Goal: Book appointment/travel/reservation

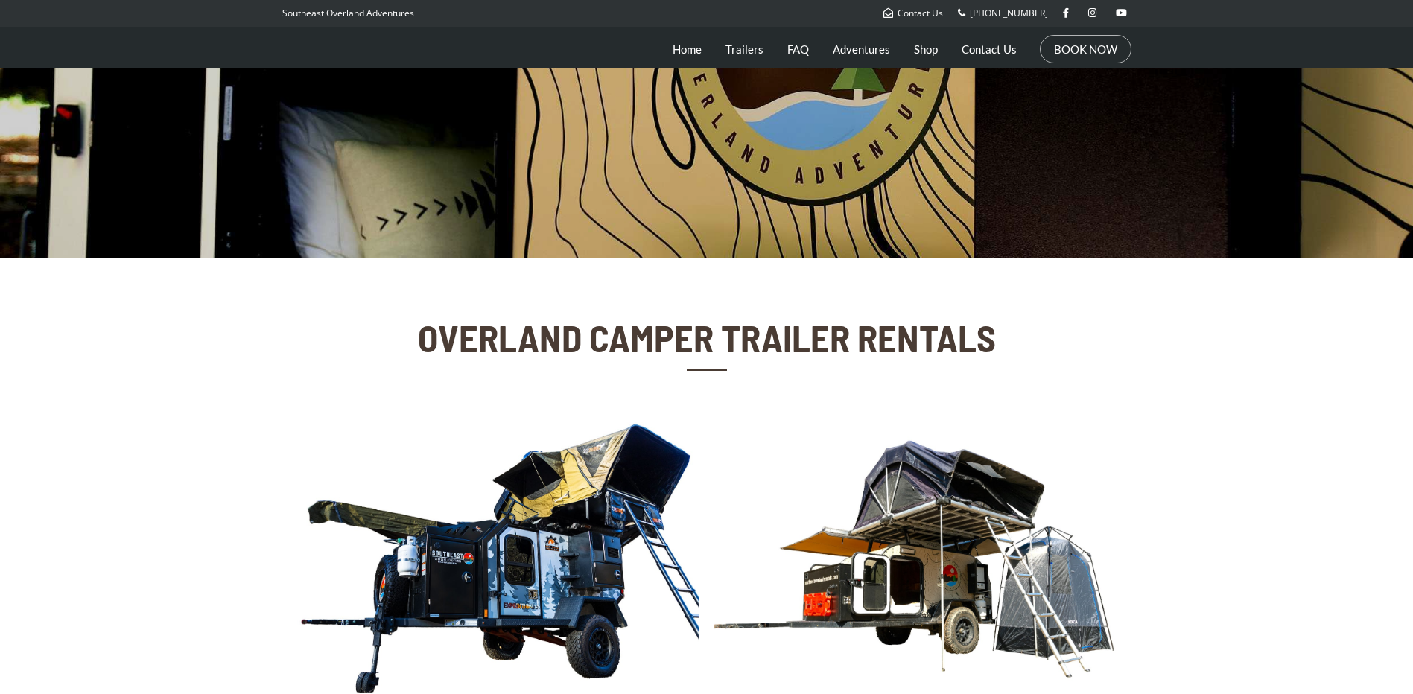
scroll to position [522, 0]
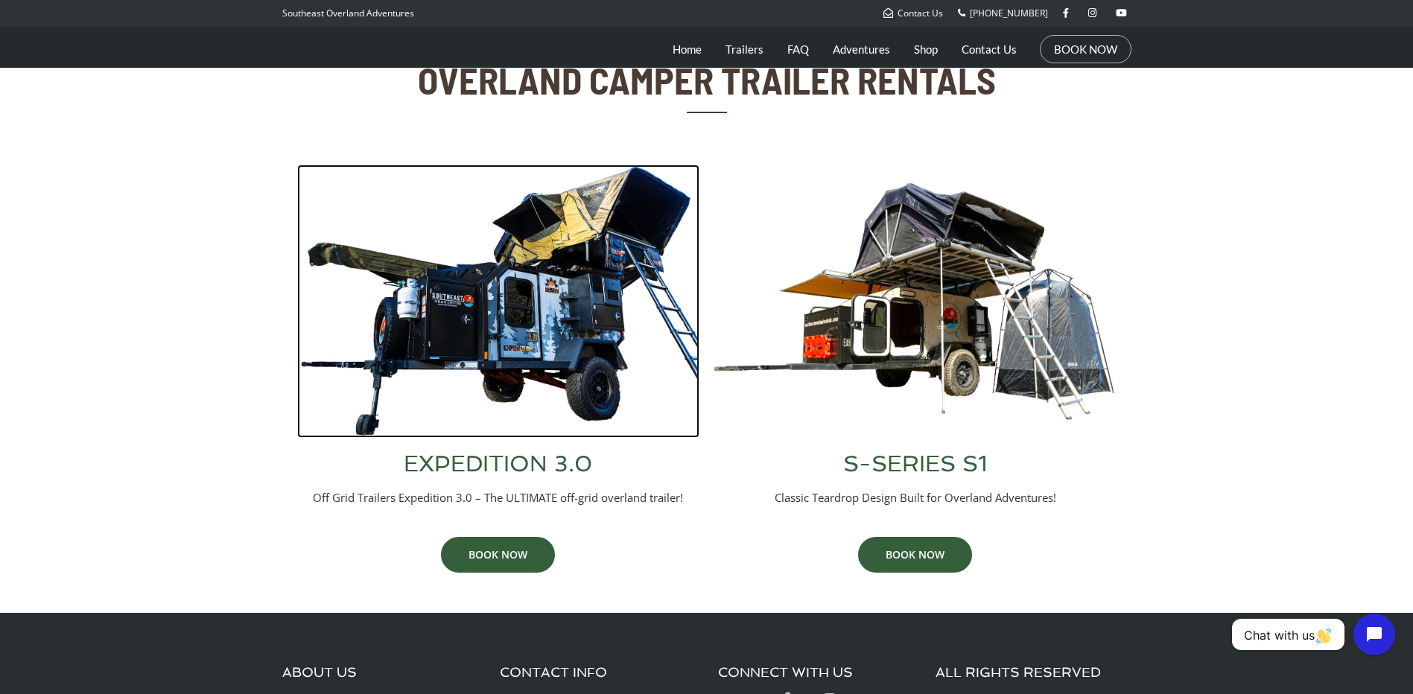
click at [612, 348] on img at bounding box center [498, 301] width 402 height 273
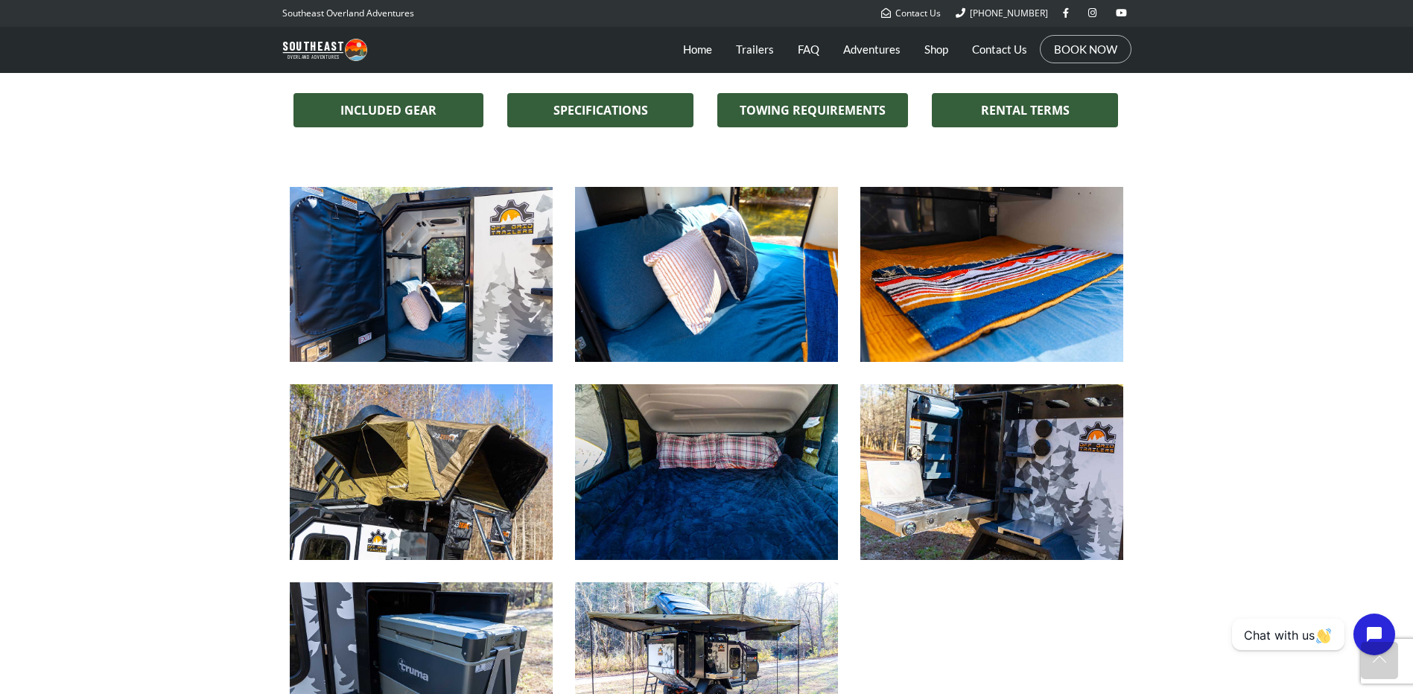
scroll to position [1192, 0]
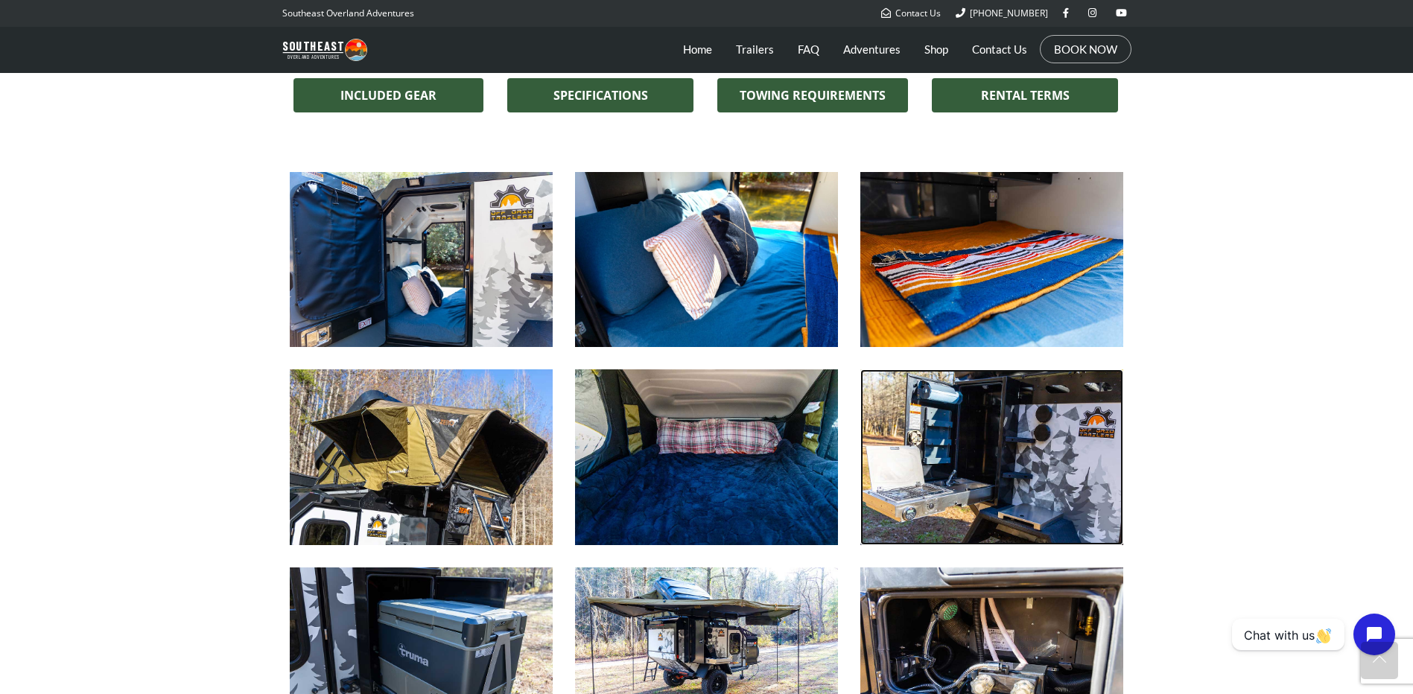
click at [940, 448] on img at bounding box center [991, 457] width 263 height 175
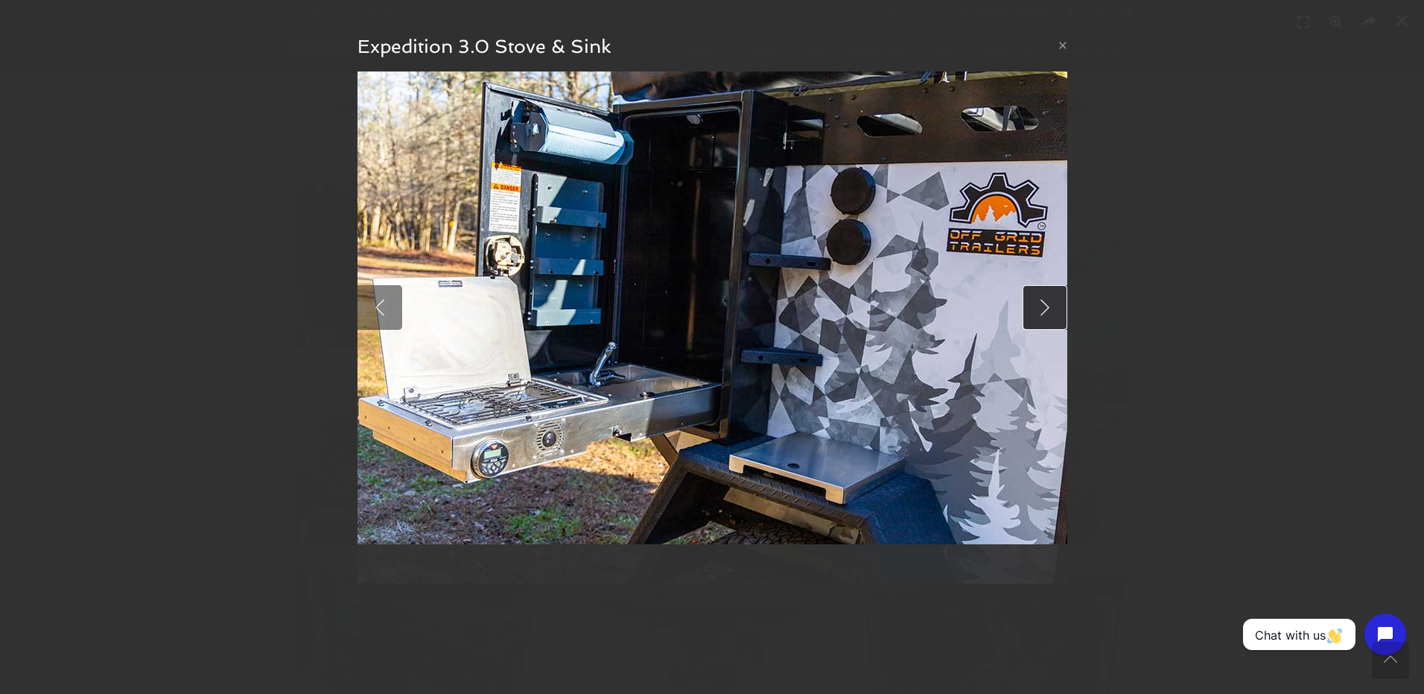
click at [1050, 314] on link at bounding box center [1045, 307] width 45 height 45
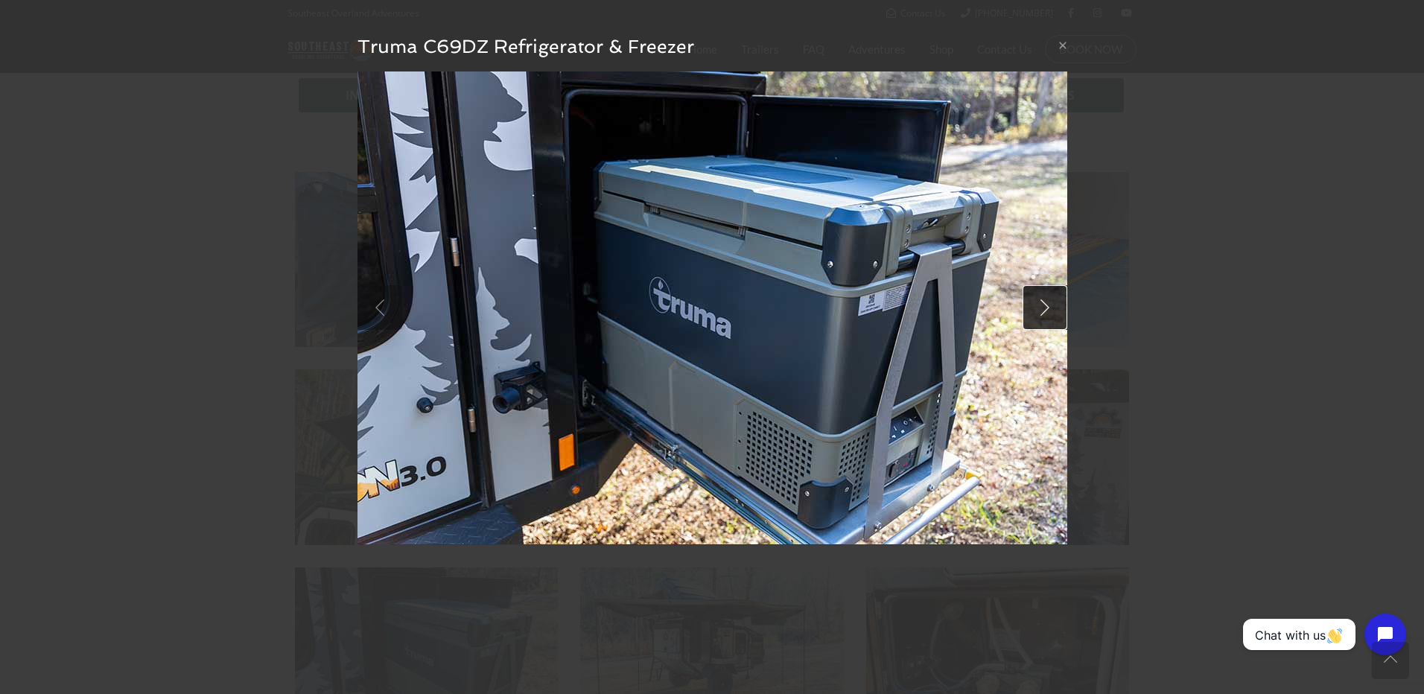
click at [1027, 307] on link at bounding box center [1045, 307] width 45 height 45
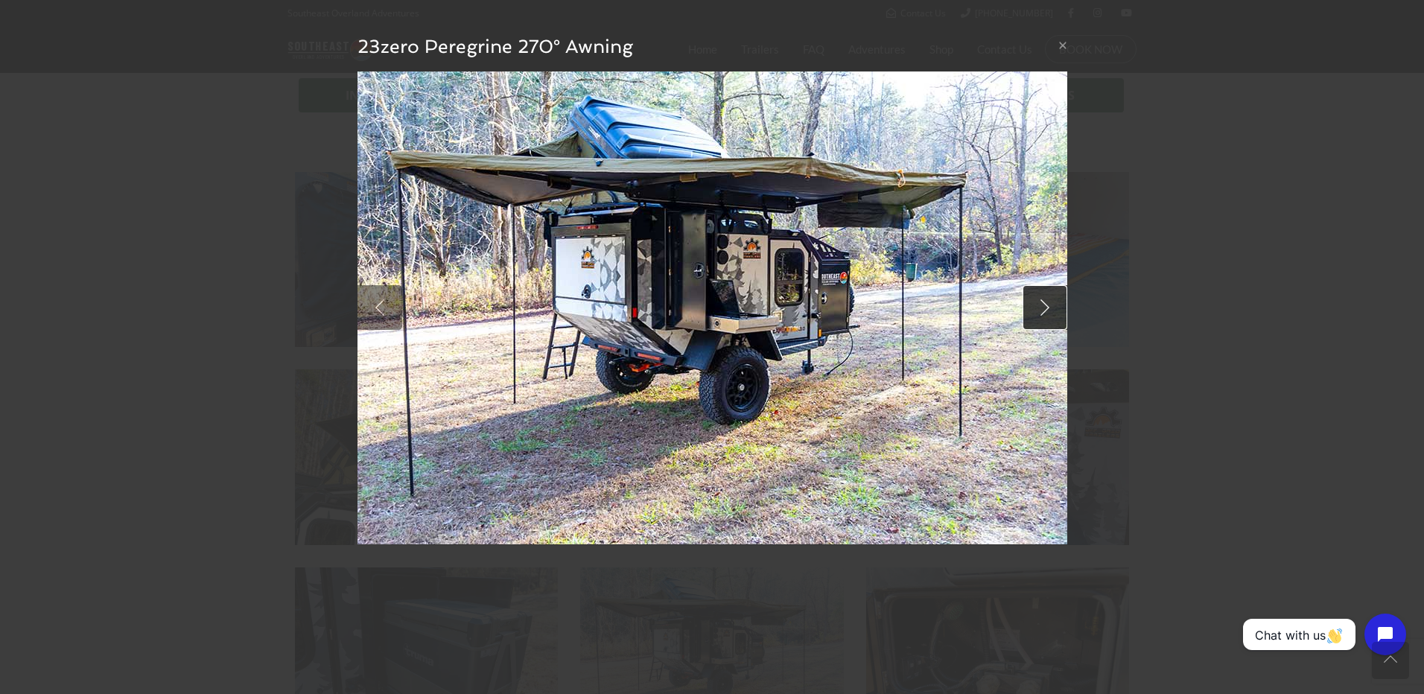
click at [1027, 307] on link at bounding box center [1045, 307] width 45 height 45
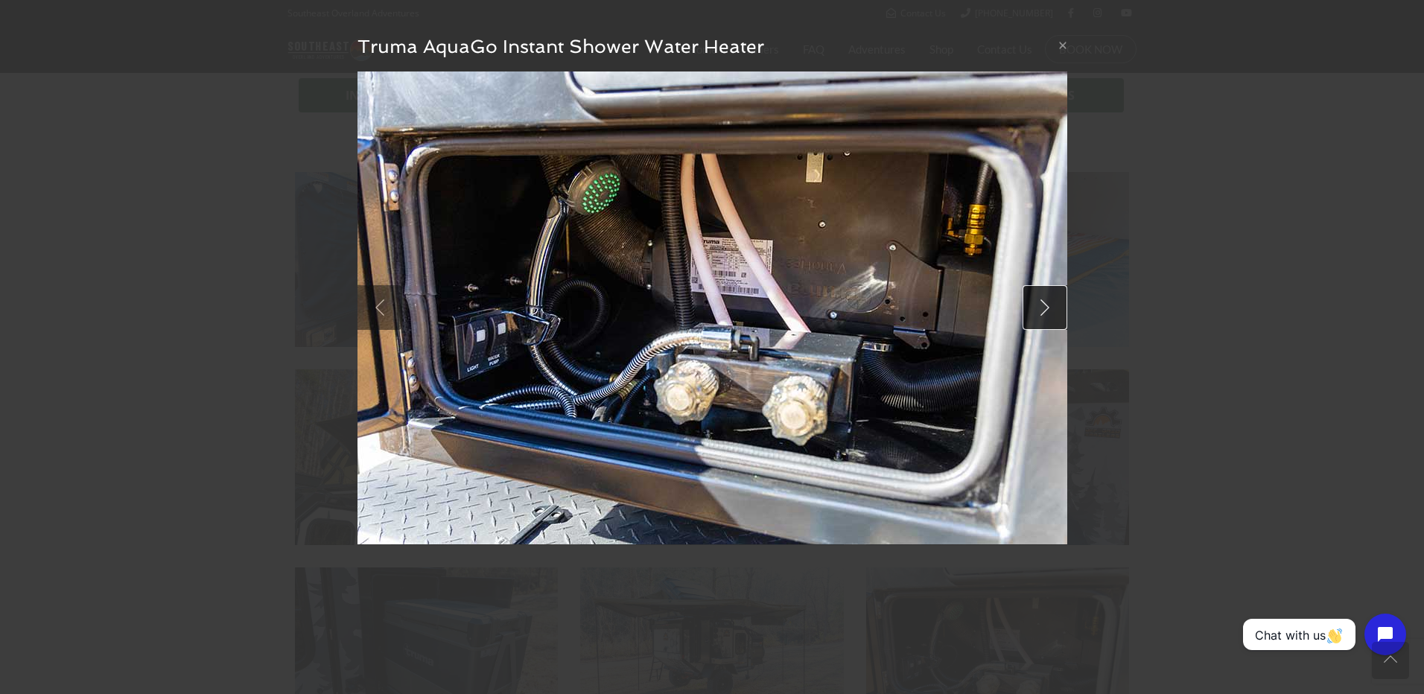
click at [1038, 294] on link at bounding box center [1045, 307] width 45 height 45
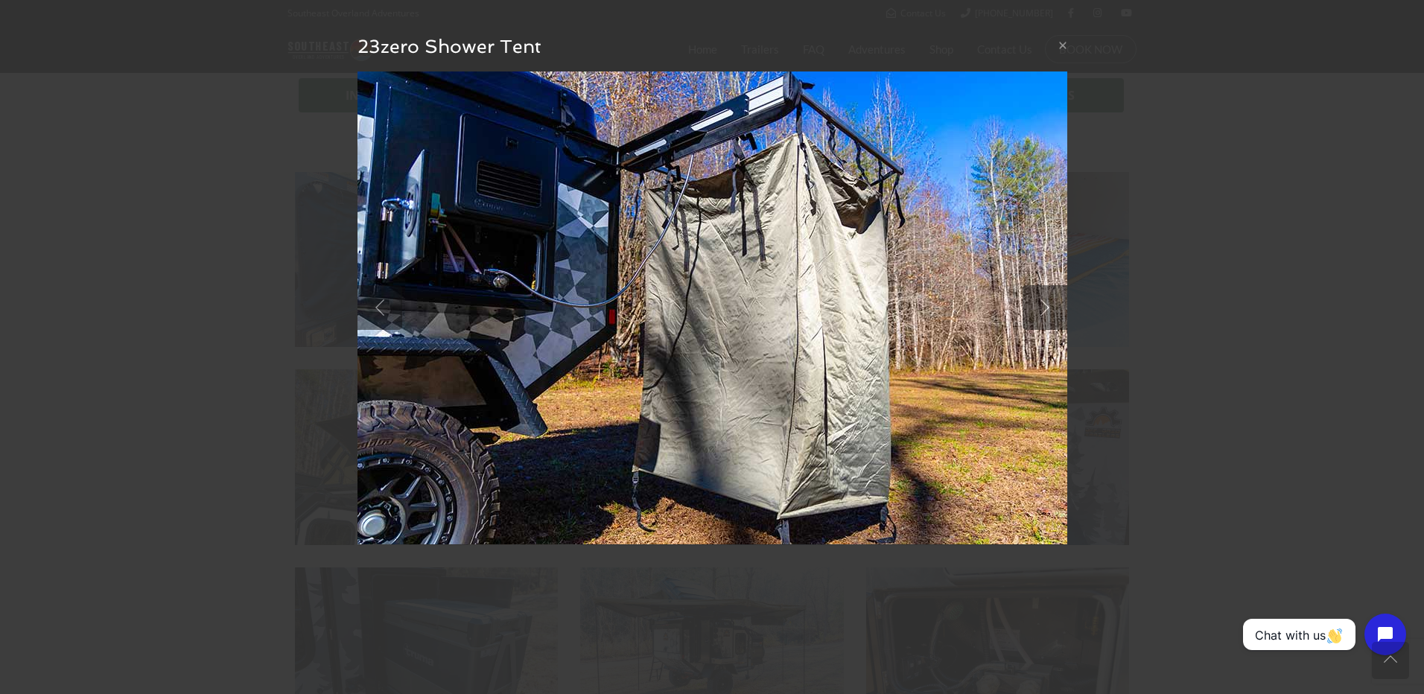
click at [1071, 452] on div "× 23zero Shower Tent null" at bounding box center [712, 347] width 1424 height 694
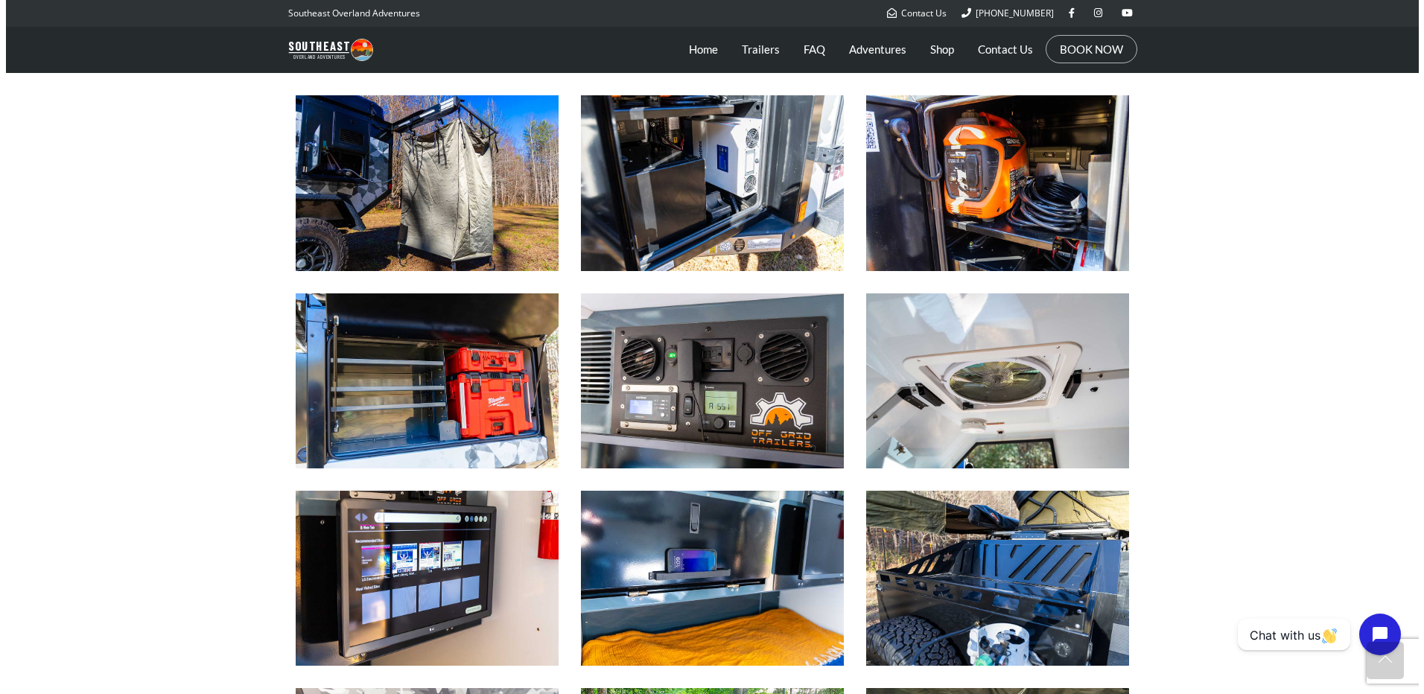
scroll to position [1863, 0]
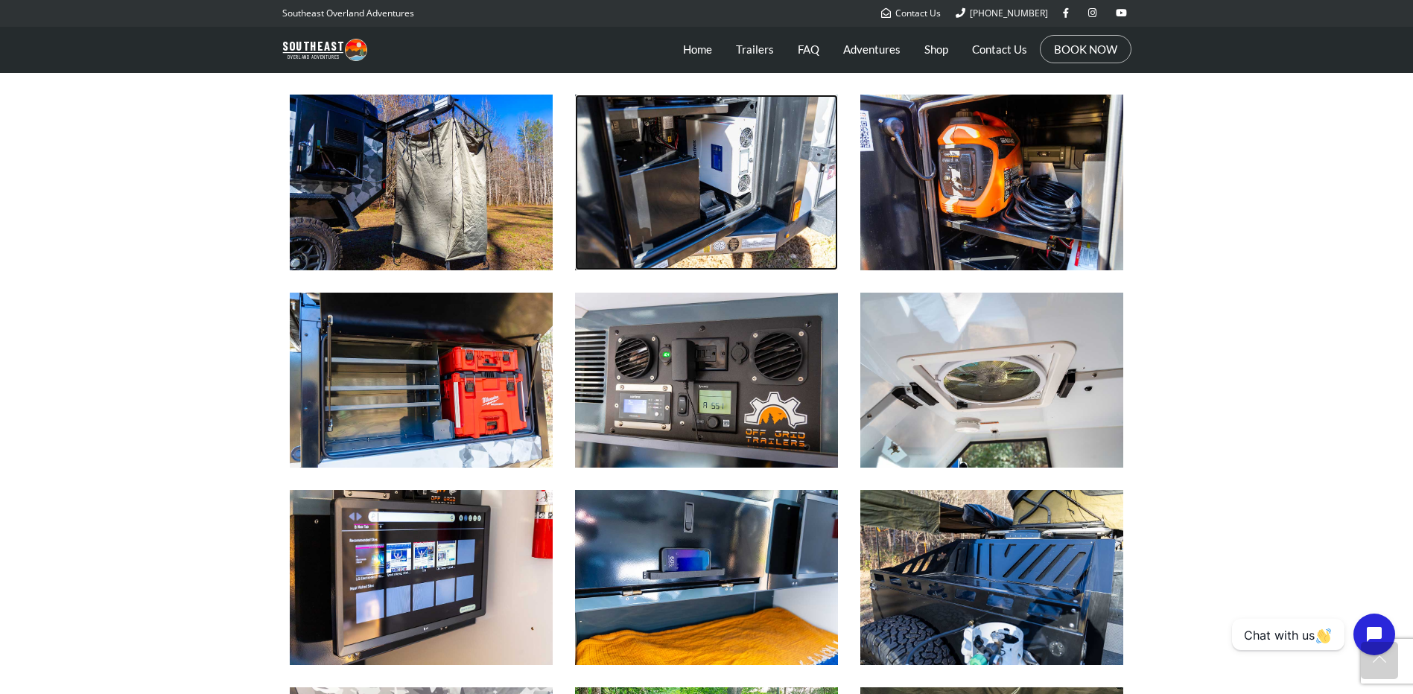
click at [618, 164] on img at bounding box center [706, 182] width 263 height 175
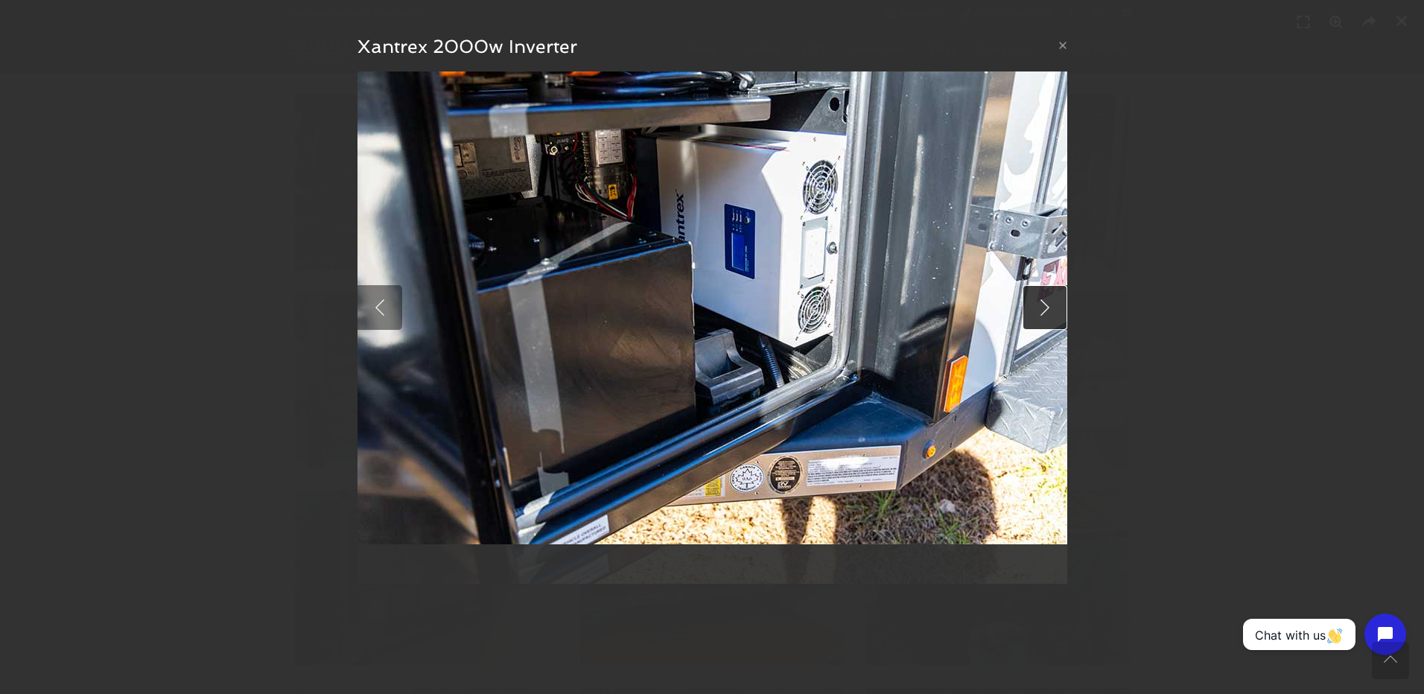
click at [1046, 311] on link at bounding box center [1045, 307] width 45 height 45
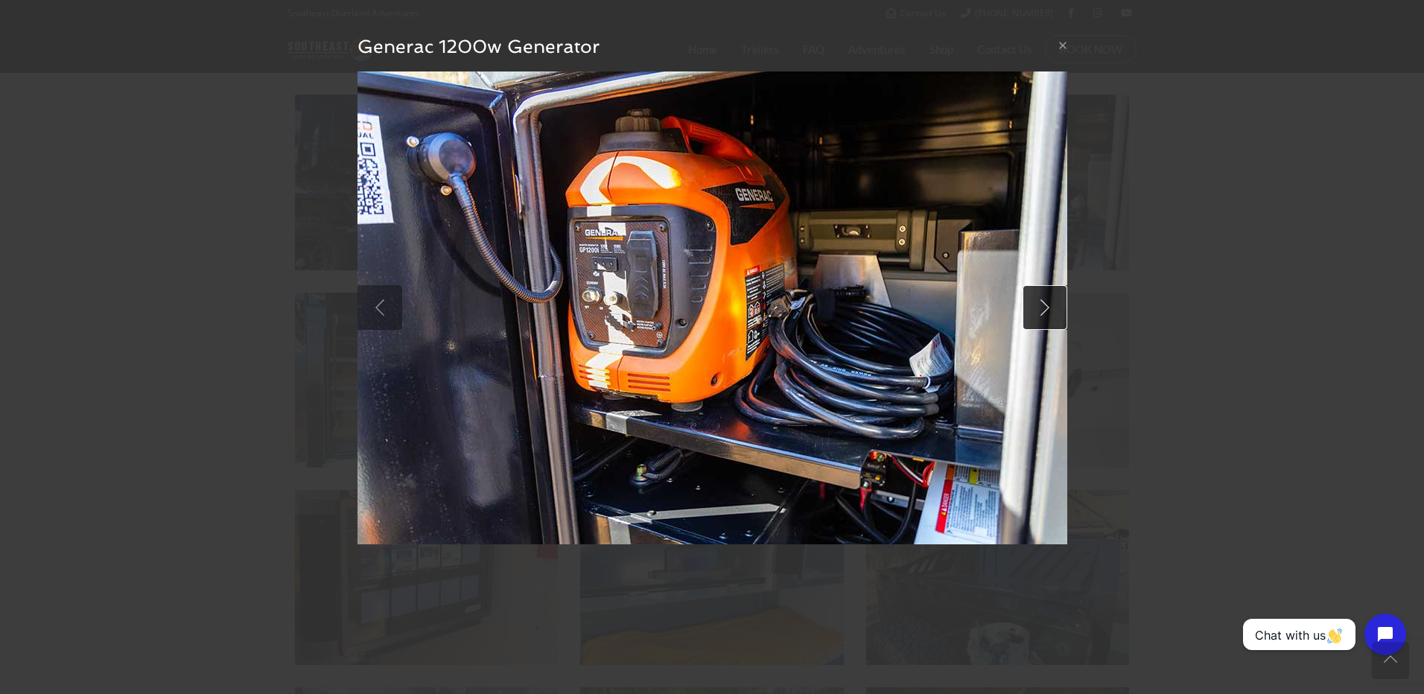
click at [1046, 311] on link at bounding box center [1045, 307] width 45 height 45
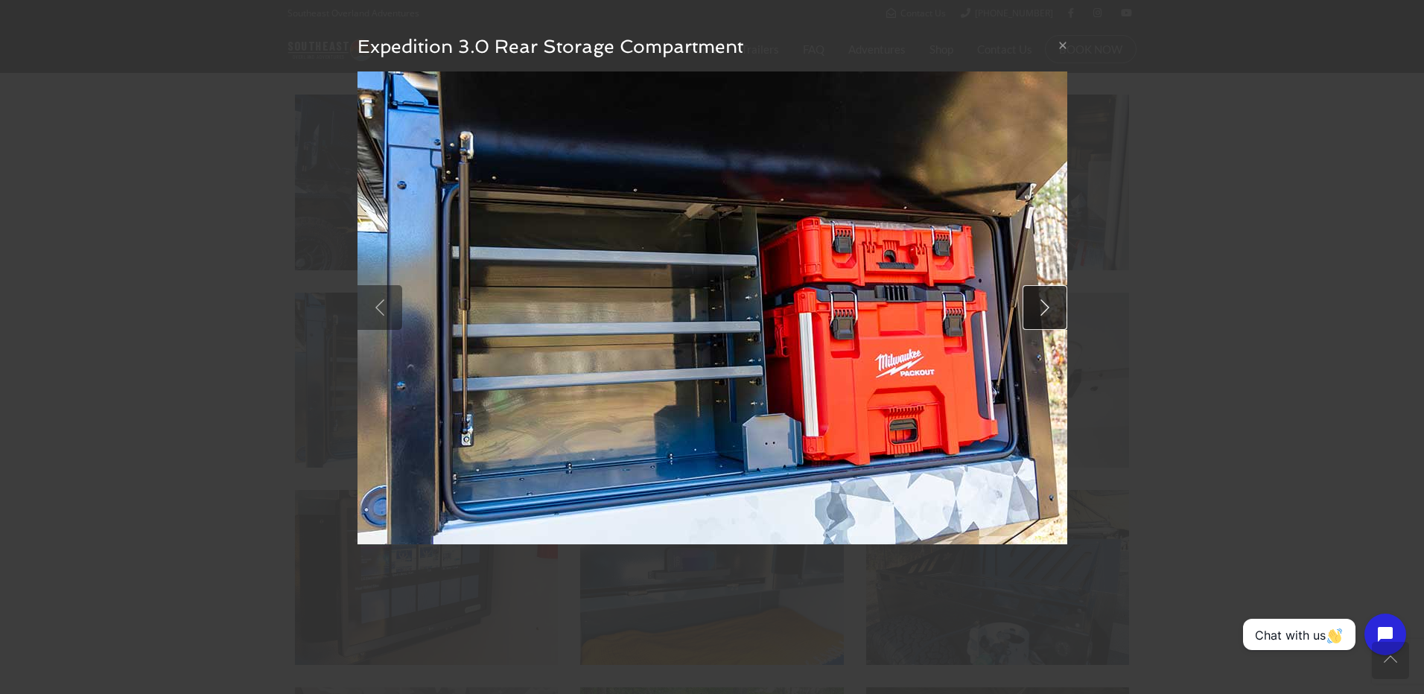
click at [1046, 311] on link at bounding box center [1045, 307] width 45 height 45
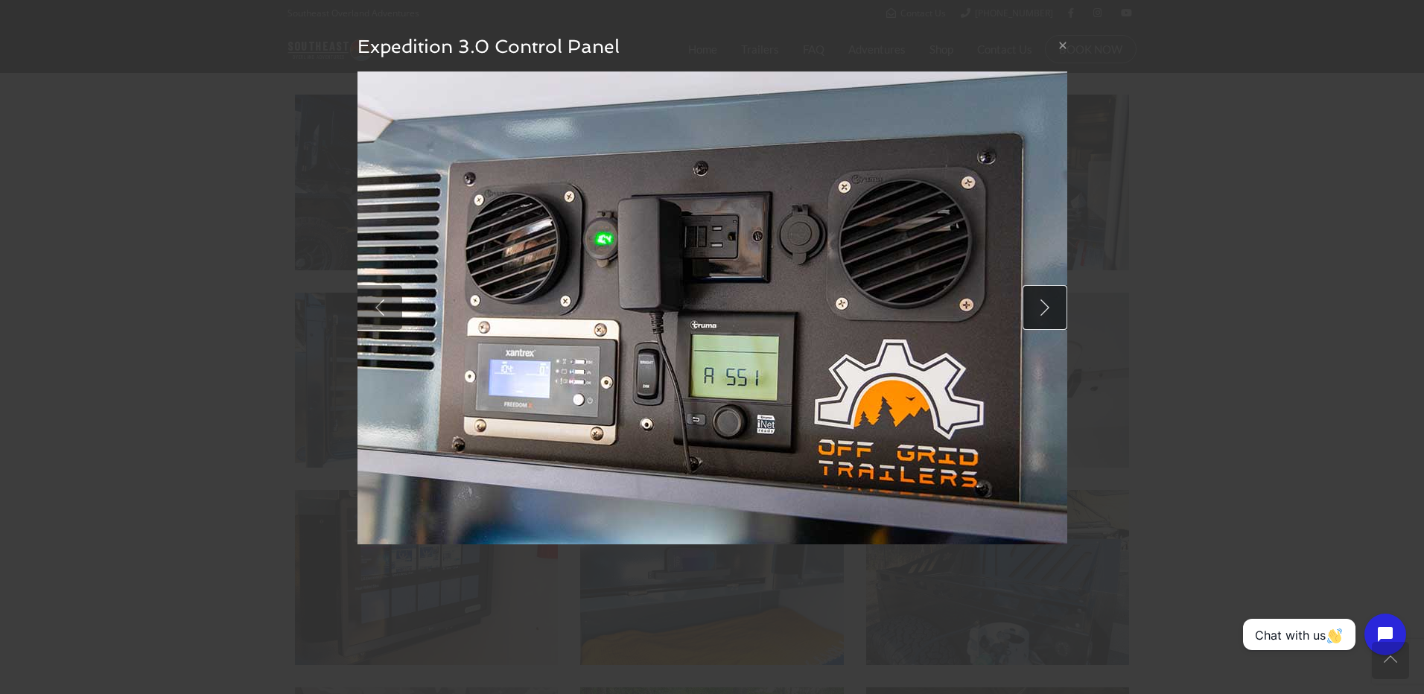
click at [1046, 311] on link at bounding box center [1045, 307] width 45 height 45
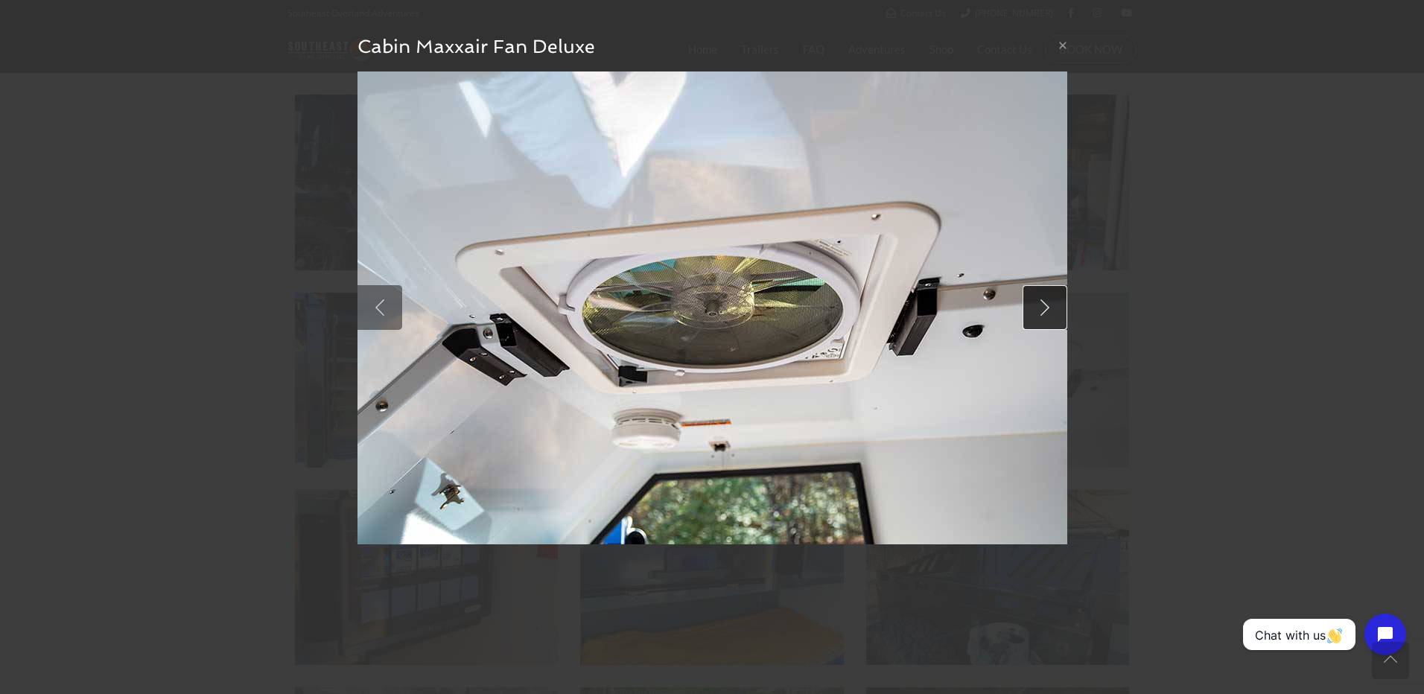
click at [1046, 311] on link at bounding box center [1045, 307] width 45 height 45
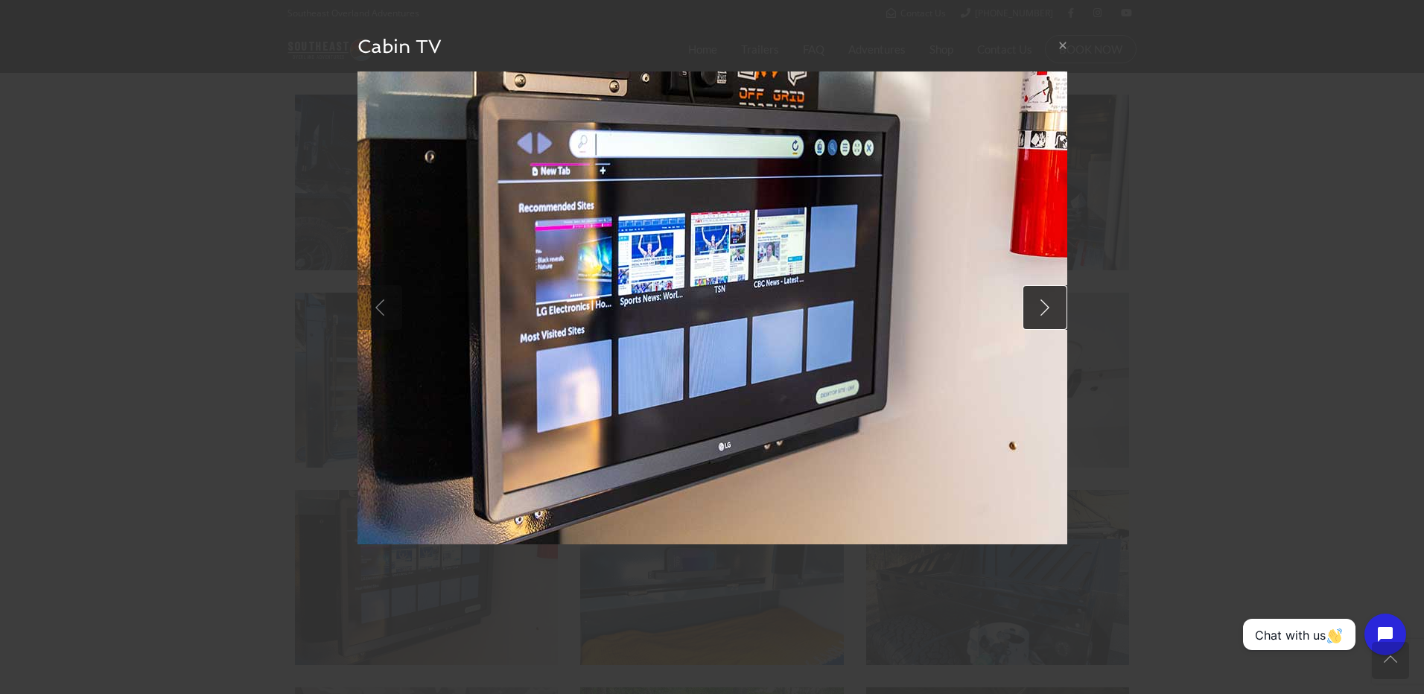
click at [1046, 311] on link at bounding box center [1045, 307] width 45 height 45
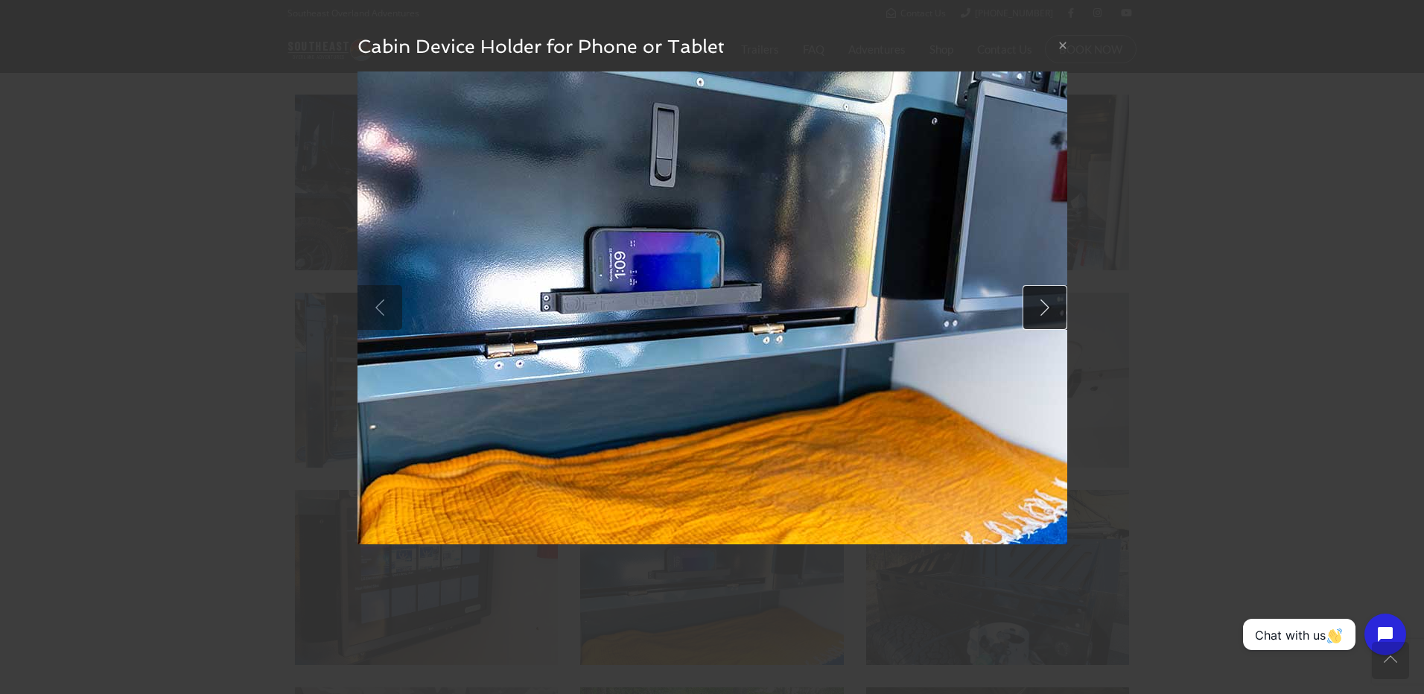
click at [1046, 311] on link at bounding box center [1045, 307] width 45 height 45
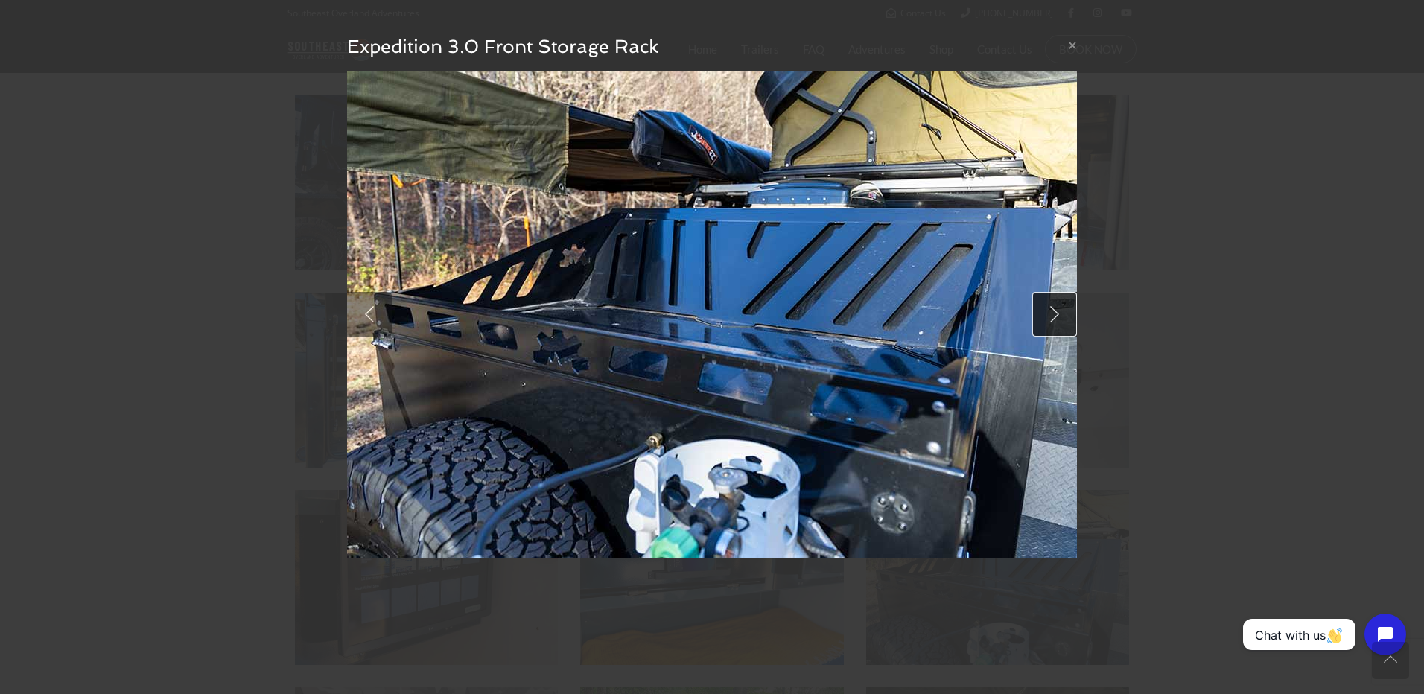
click at [1046, 311] on link at bounding box center [1055, 314] width 45 height 45
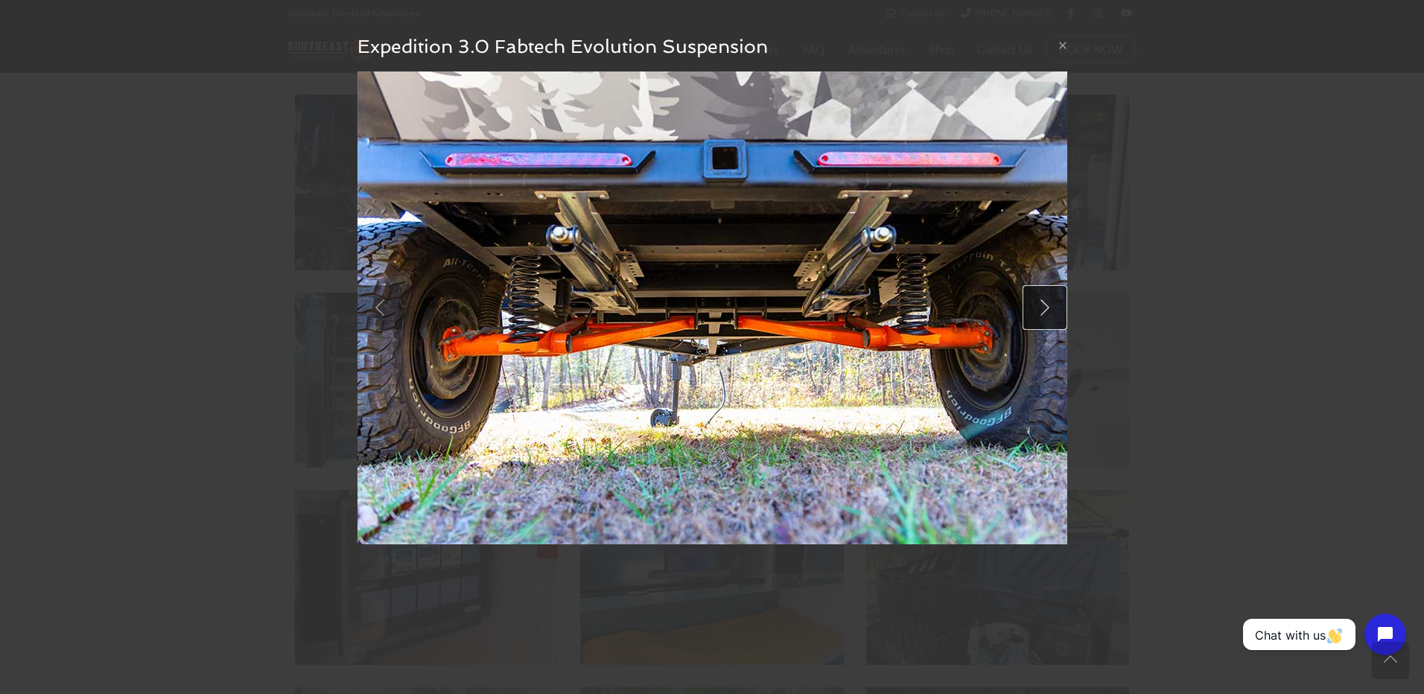
click at [1046, 311] on link at bounding box center [1045, 307] width 45 height 45
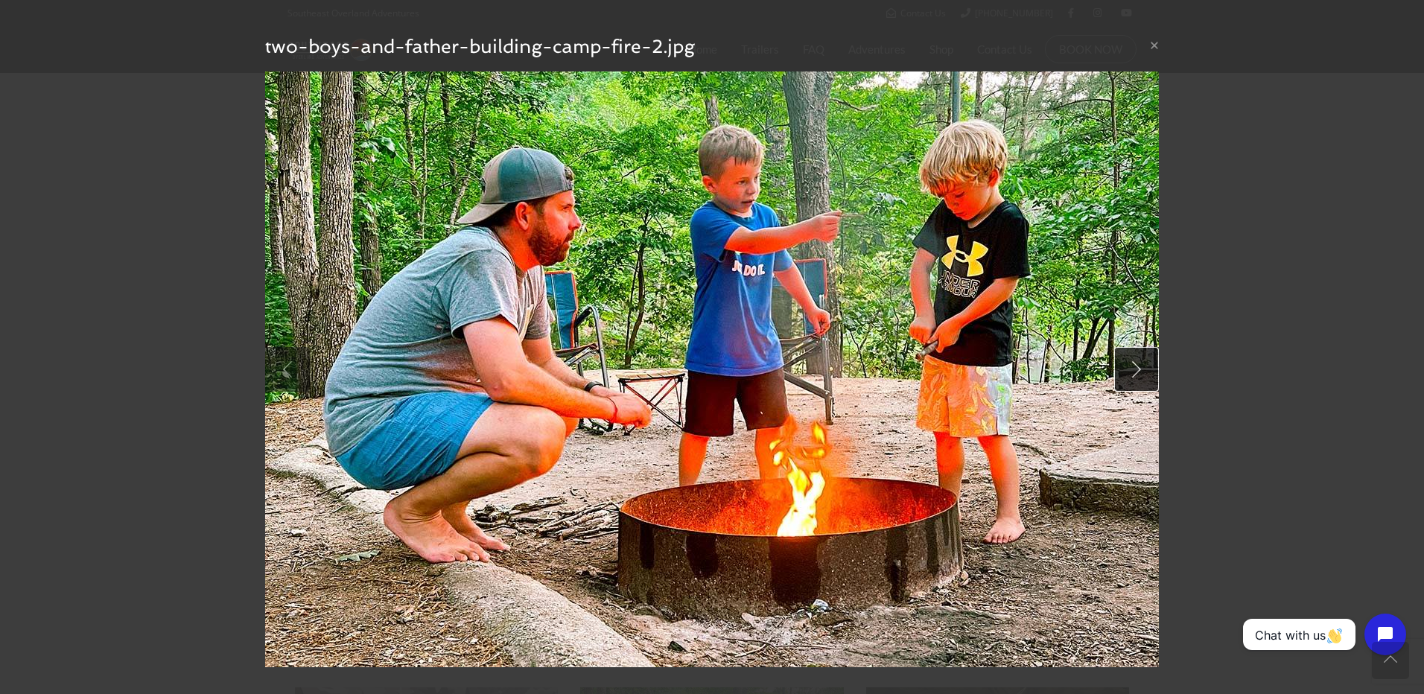
click at [1121, 364] on link at bounding box center [1137, 369] width 45 height 45
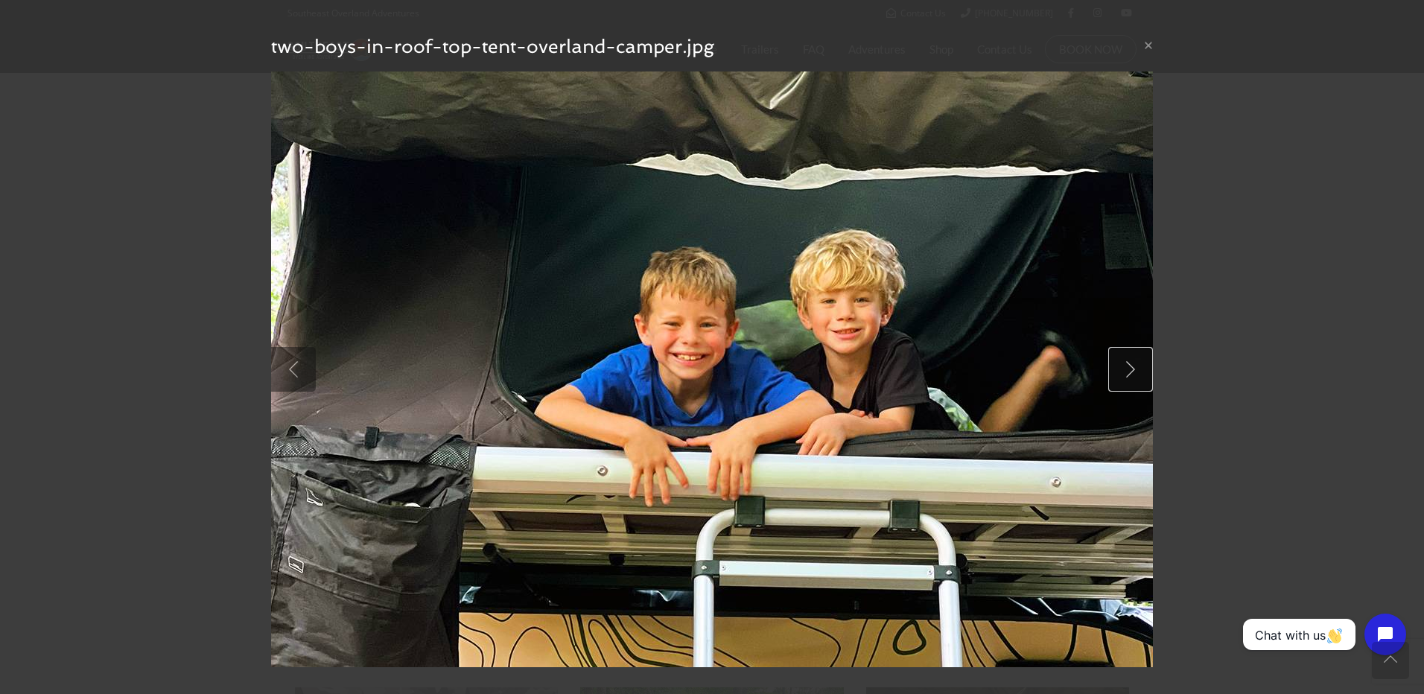
click at [1121, 364] on link at bounding box center [1131, 369] width 45 height 45
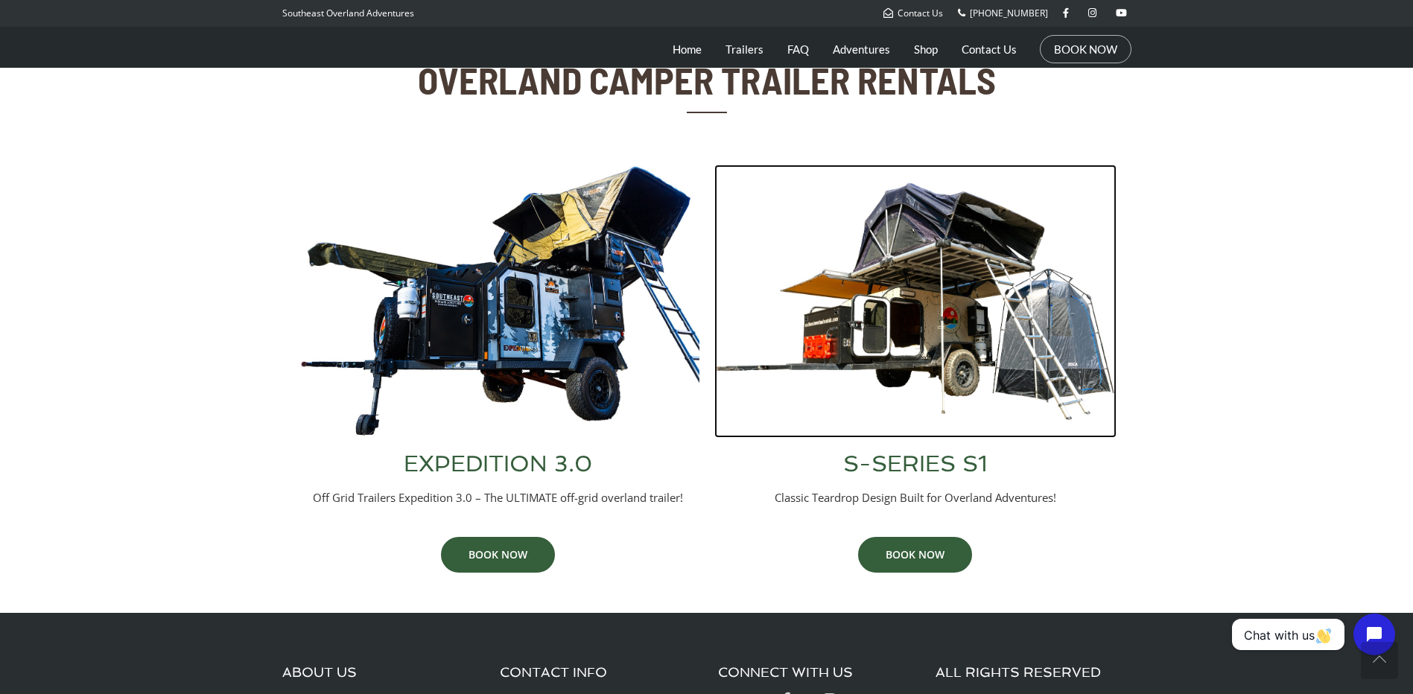
click at [929, 354] on img at bounding box center [915, 301] width 402 height 273
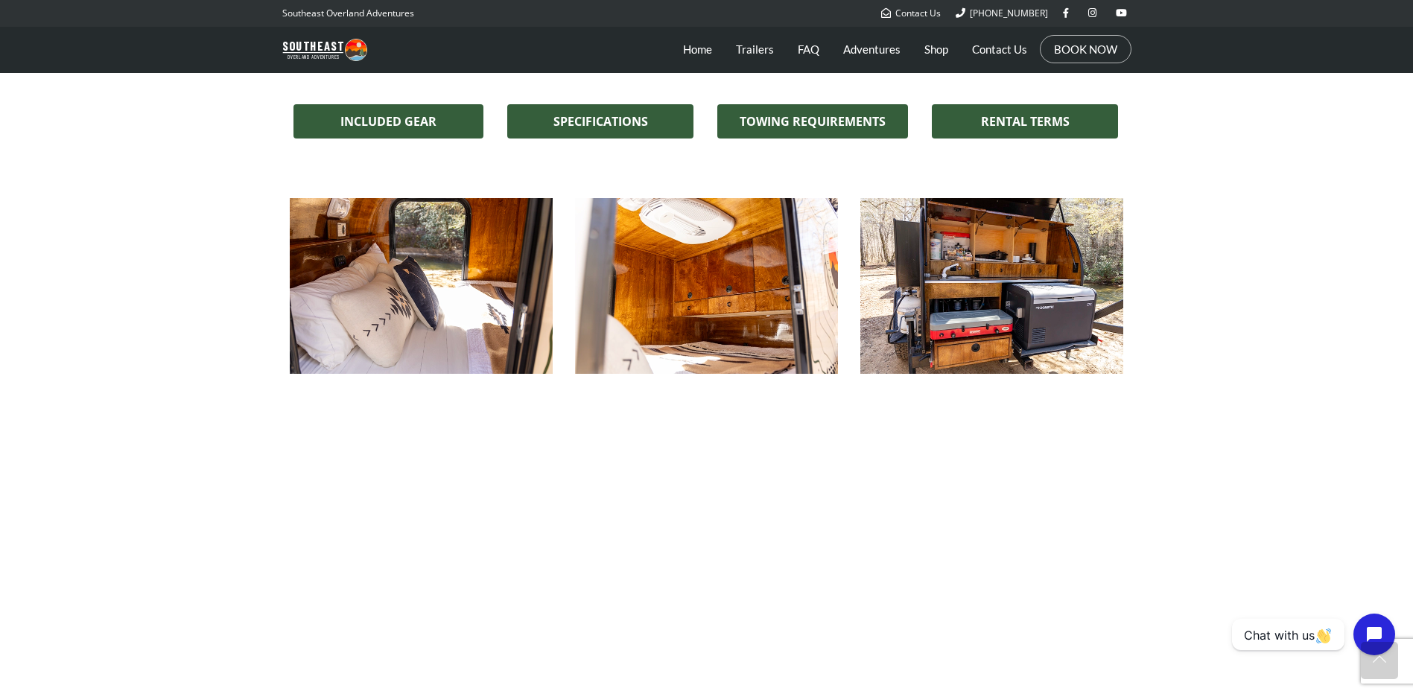
scroll to position [1639, 0]
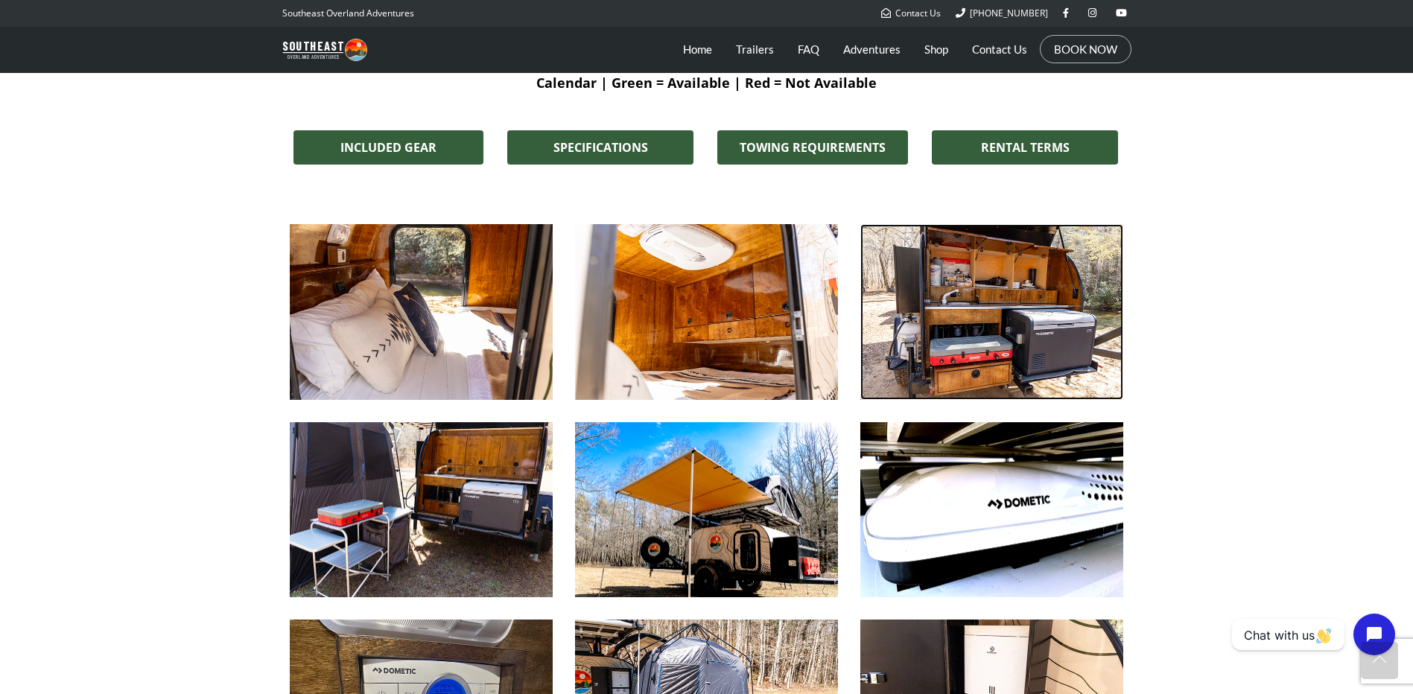
click at [974, 345] on img at bounding box center [991, 312] width 263 height 176
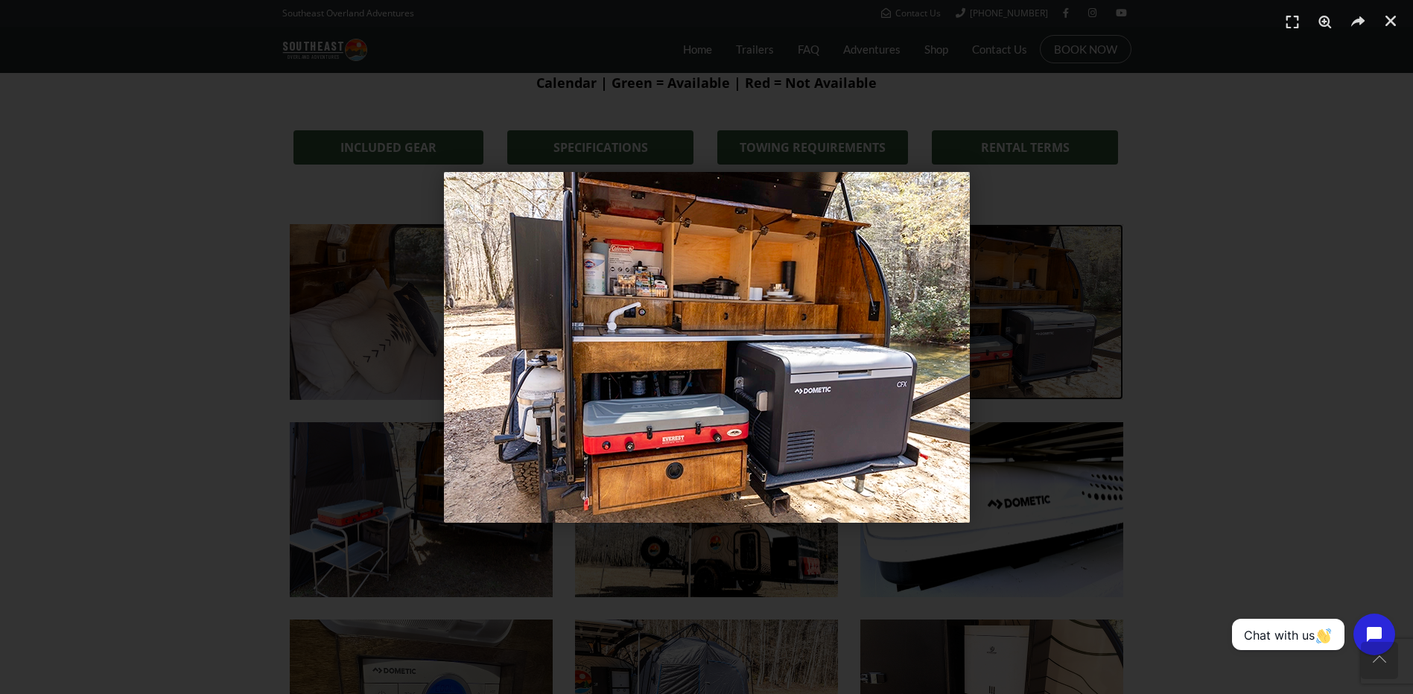
click at [934, 351] on img "1 / 1" at bounding box center [707, 347] width 526 height 351
click at [1279, 361] on div "1 / 1" at bounding box center [706, 347] width 1309 height 590
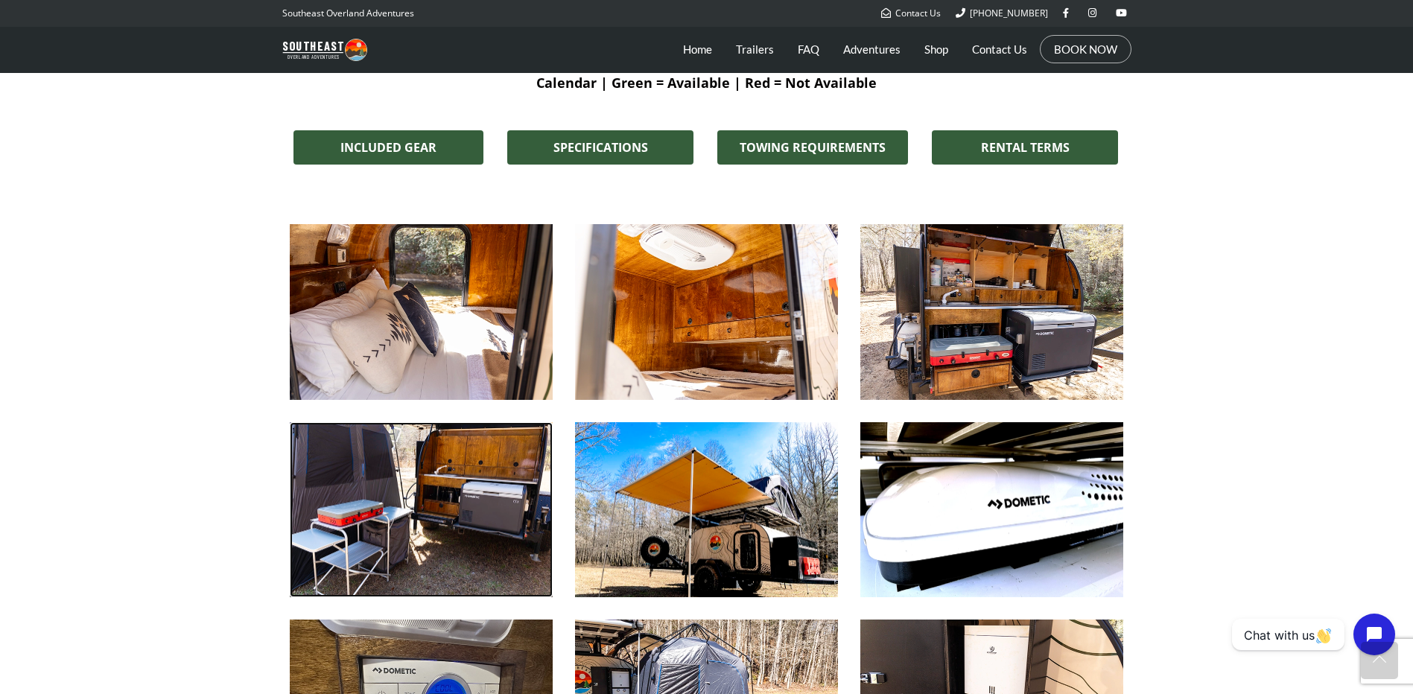
click at [441, 462] on img at bounding box center [421, 510] width 263 height 176
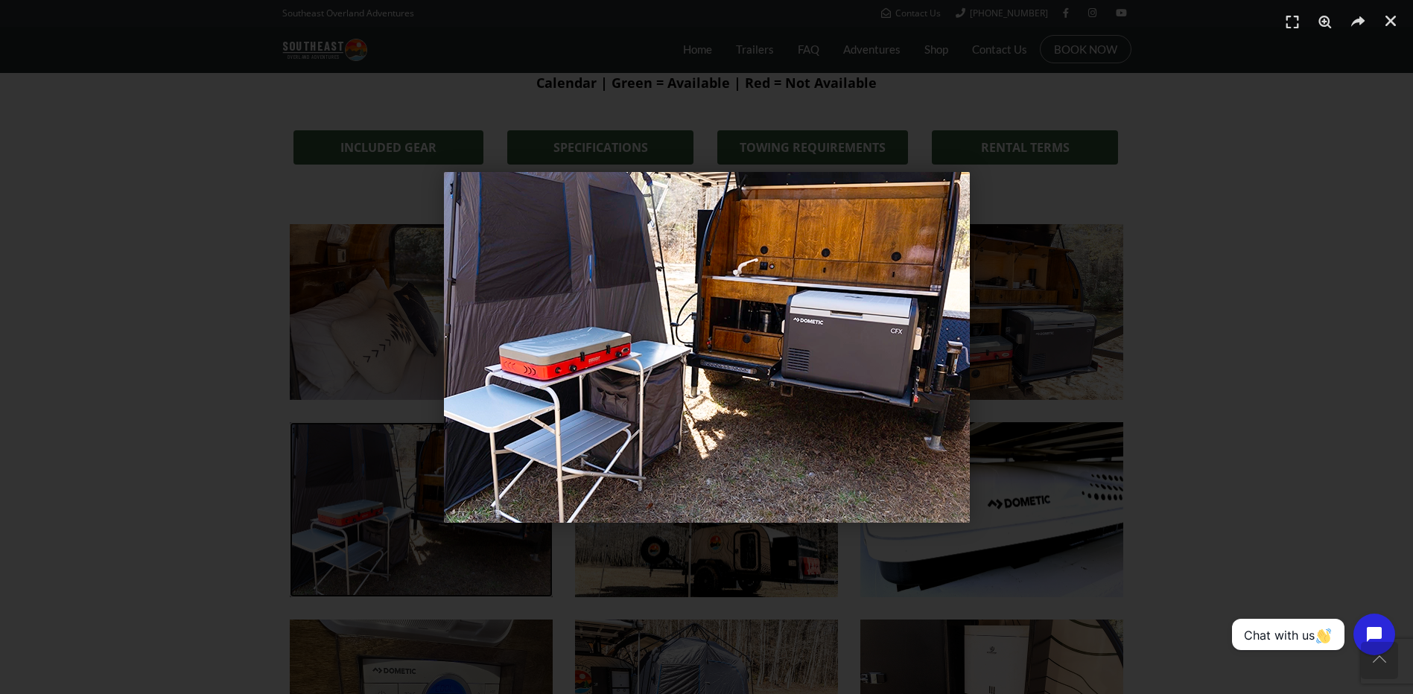
click at [1208, 365] on div "1 / 1" at bounding box center [706, 347] width 1309 height 590
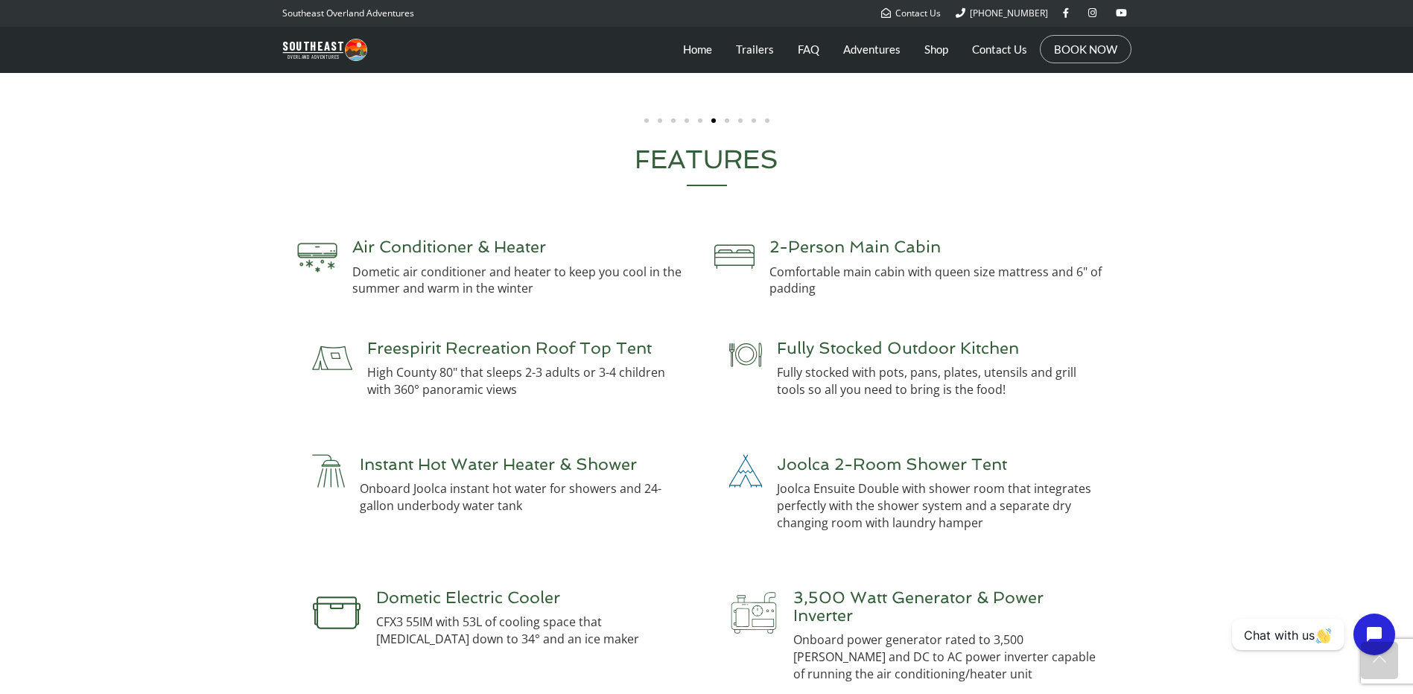
scroll to position [3129, 0]
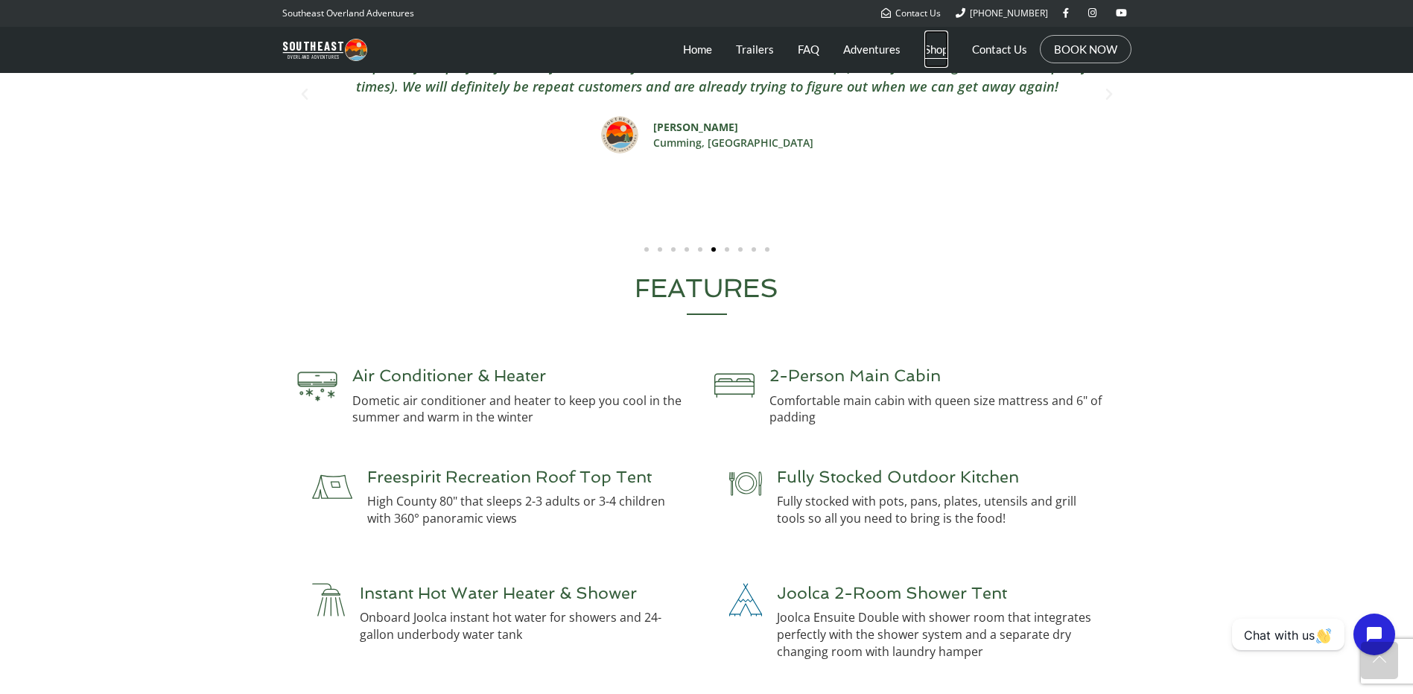
click at [925, 53] on link "Shop" at bounding box center [937, 49] width 24 height 37
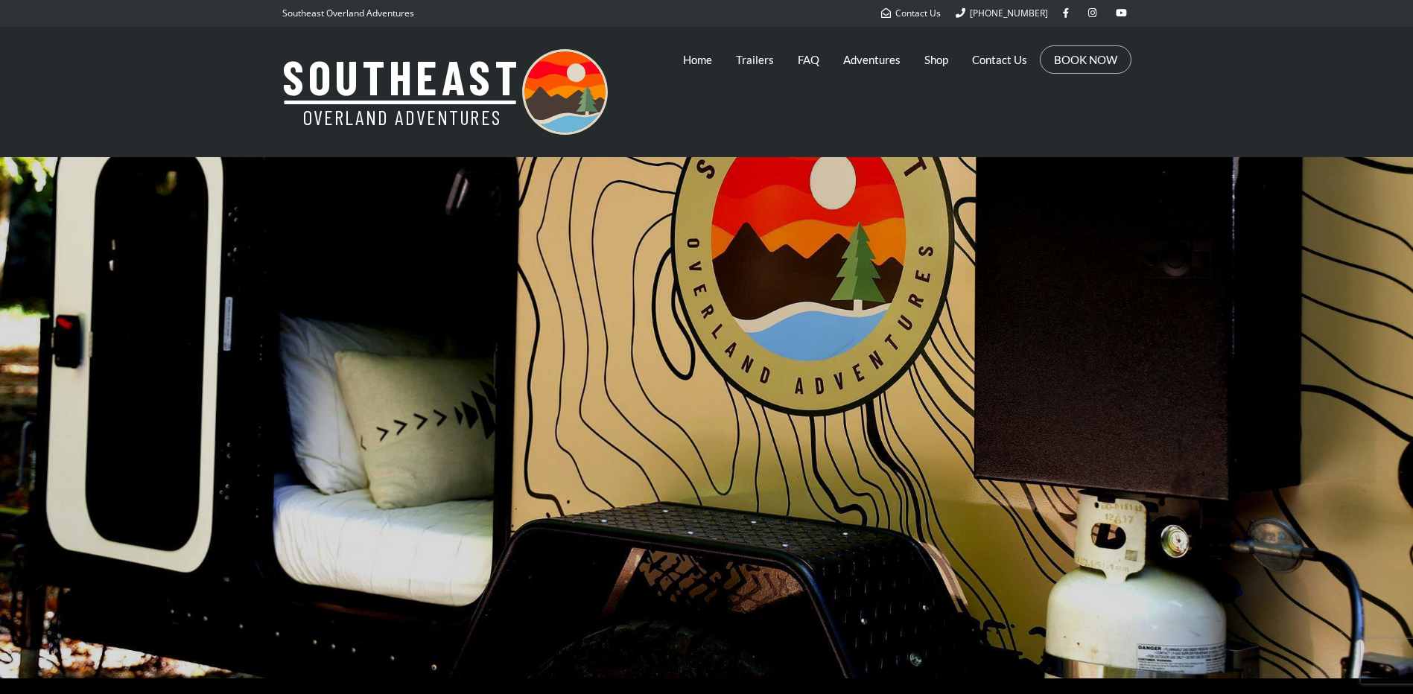
scroll to position [3116, 0]
